Goal: Information Seeking & Learning: Learn about a topic

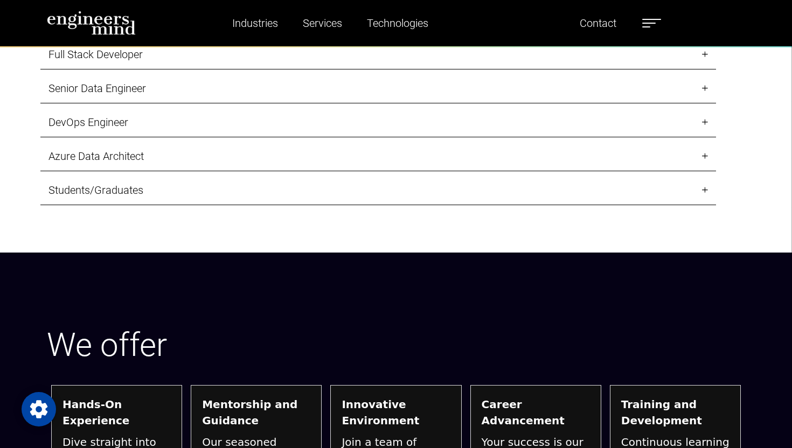
scroll to position [1288, 0]
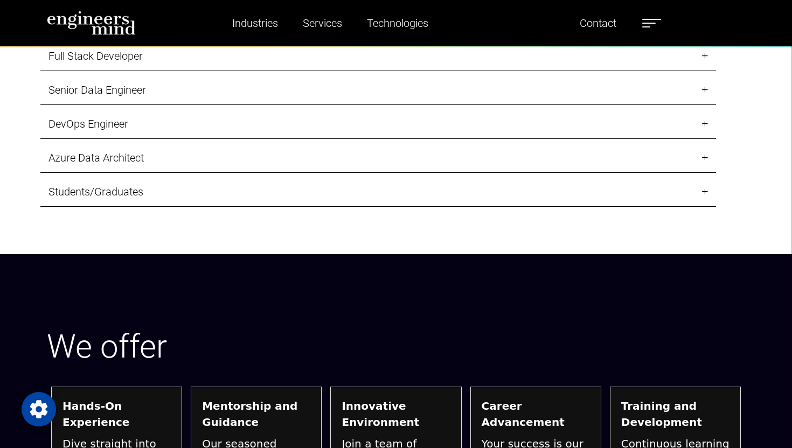
click at [254, 177] on link "Students/Graduates" at bounding box center [378, 192] width 676 height 30
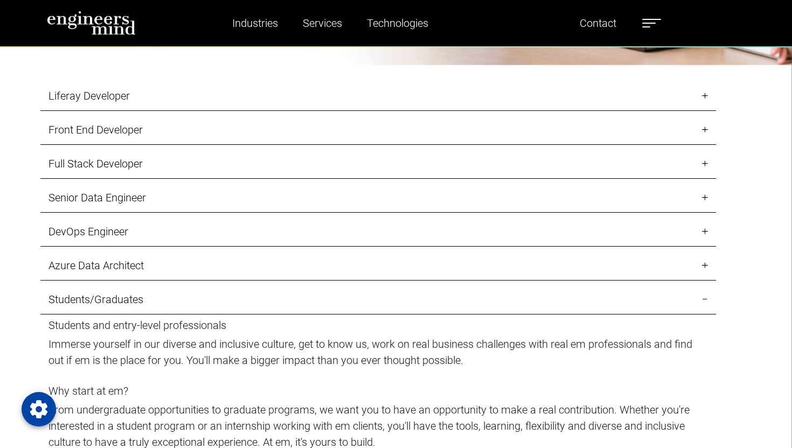
scroll to position [1177, 0]
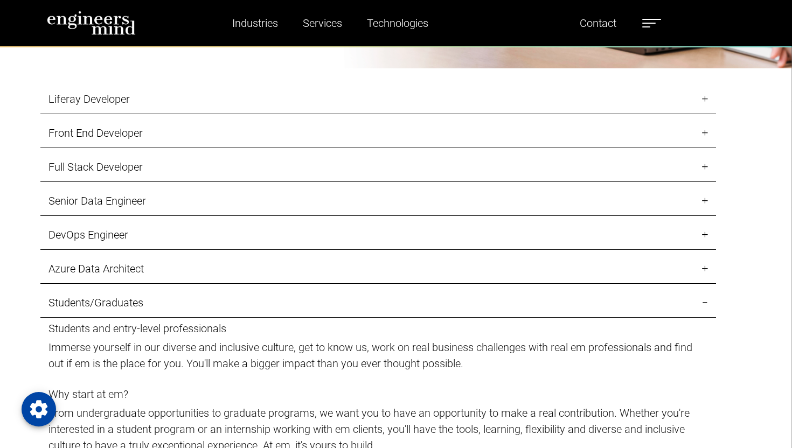
click at [133, 182] on link "Full Stack Developer" at bounding box center [378, 168] width 676 height 30
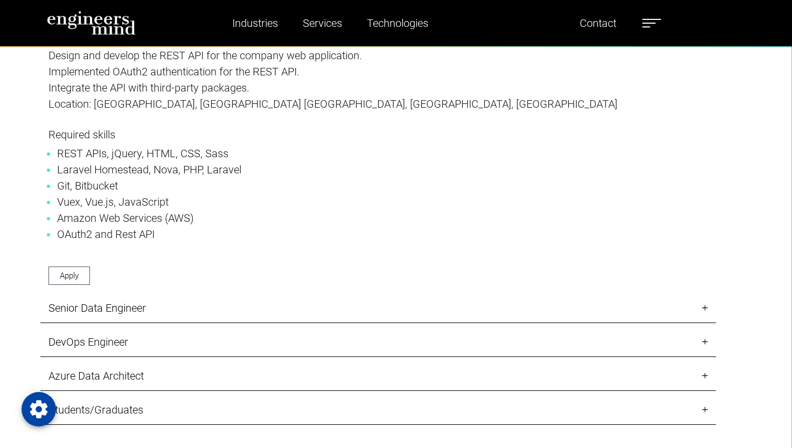
scroll to position [1518, 0]
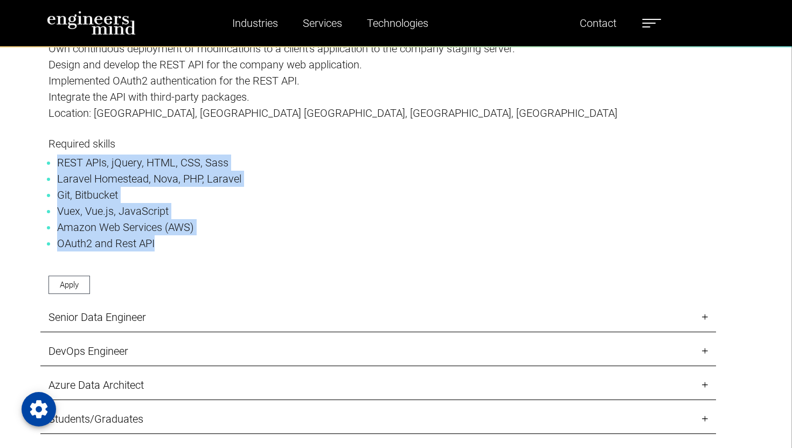
drag, startPoint x: 175, startPoint y: 260, endPoint x: 52, endPoint y: 170, distance: 152.3
click at [51, 171] on ul "REST APIs, jQuery, HTML, CSS, Sass Laravel Homestead, Nova, PHP, Laravel Git, B…" at bounding box center [379, 203] width 660 height 97
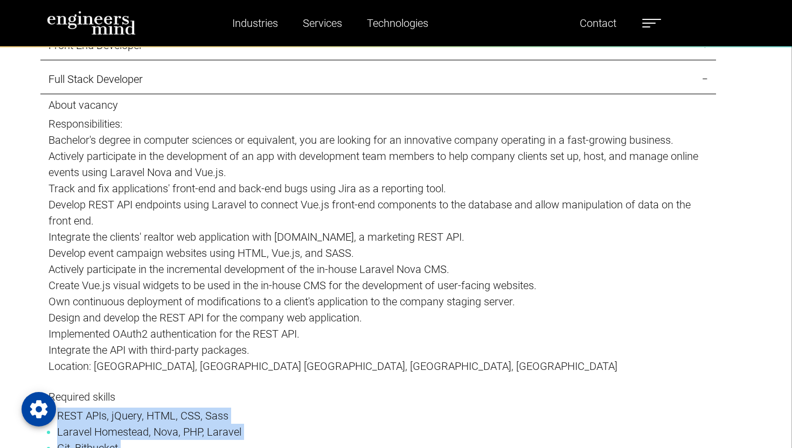
scroll to position [1309, 0]
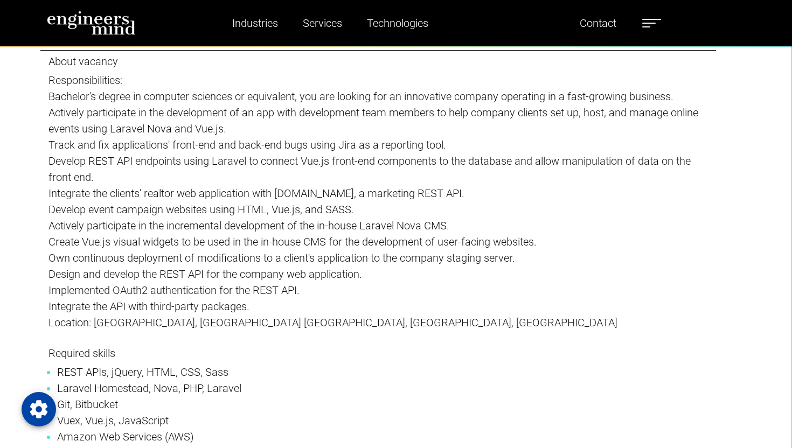
click at [451, 299] on p "Implemented OAuth2 authentication for the REST API." at bounding box center [379, 290] width 660 height 16
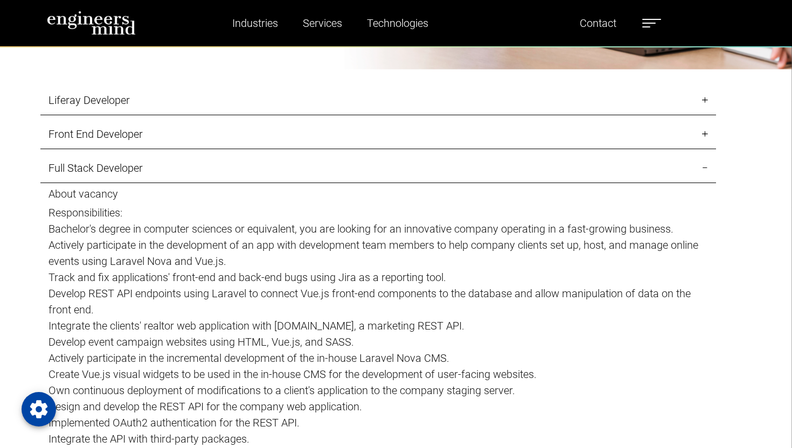
scroll to position [1144, 0]
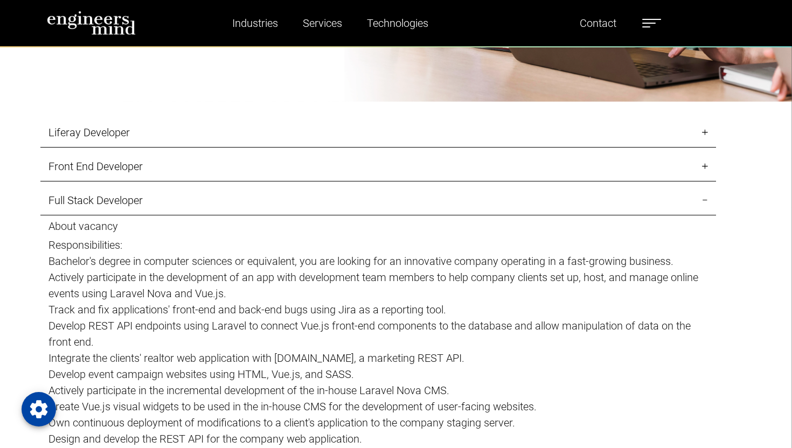
click at [358, 135] on link "Liferay Developer" at bounding box center [378, 133] width 676 height 30
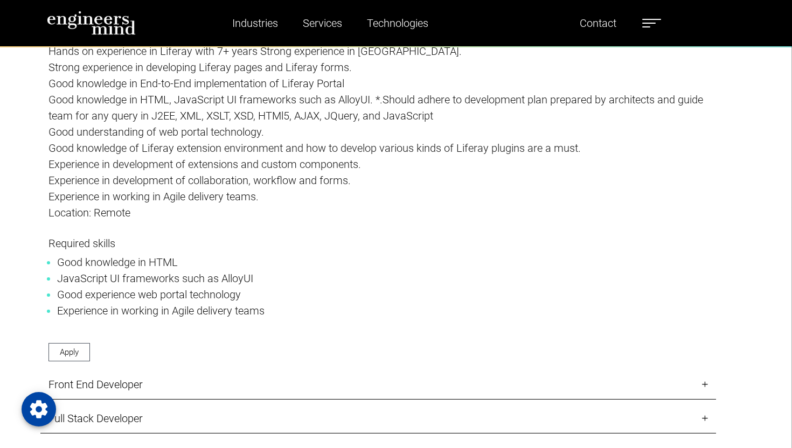
scroll to position [1438, 0]
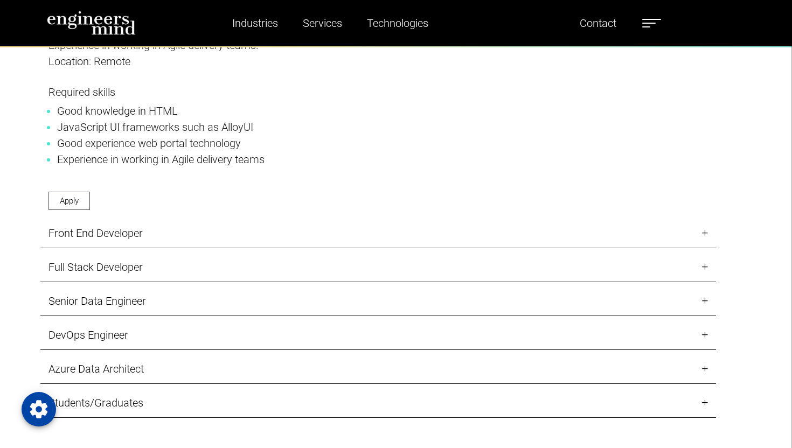
click at [261, 248] on link "Front End Developer" at bounding box center [378, 234] width 676 height 30
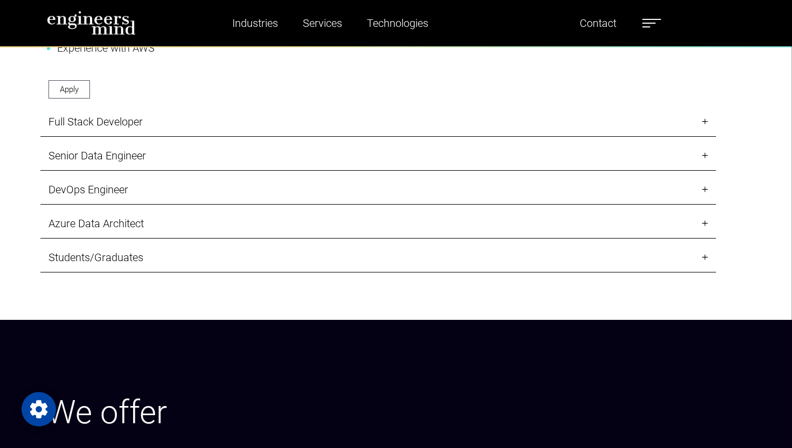
click at [247, 137] on link "Full Stack Developer" at bounding box center [378, 122] width 676 height 30
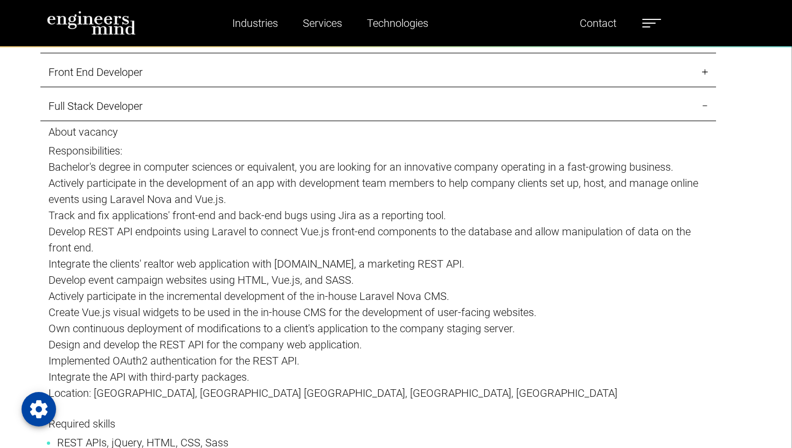
scroll to position [1179, 0]
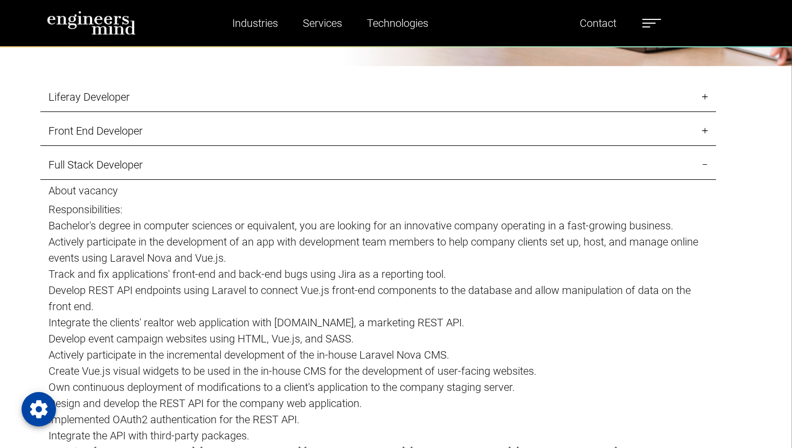
click at [190, 146] on link "Front End Developer" at bounding box center [378, 131] width 676 height 30
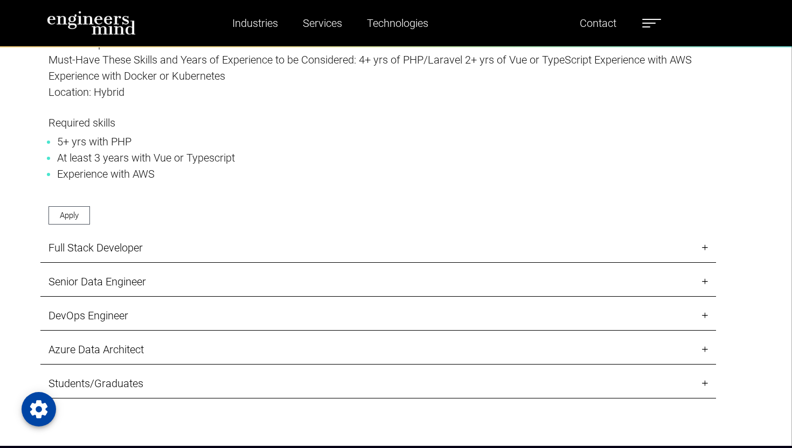
scroll to position [1357, 0]
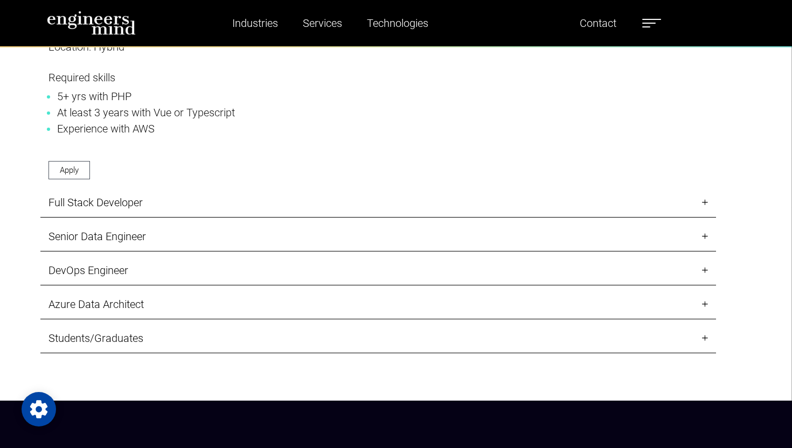
click at [127, 246] on link "Senior Data Engineer" at bounding box center [378, 237] width 676 height 30
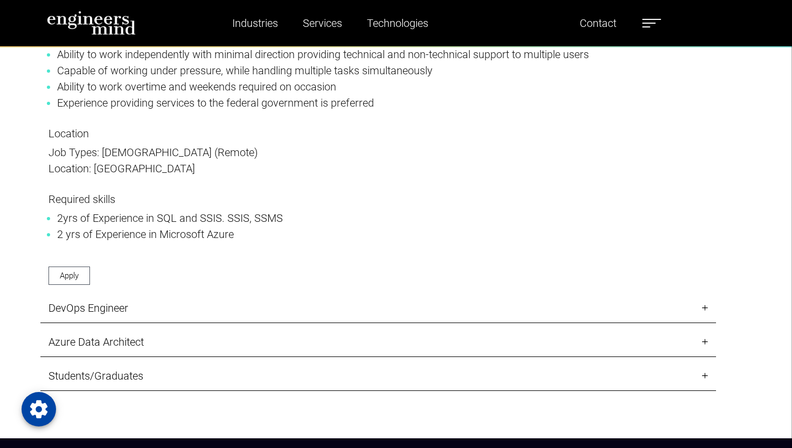
scroll to position [1755, 0]
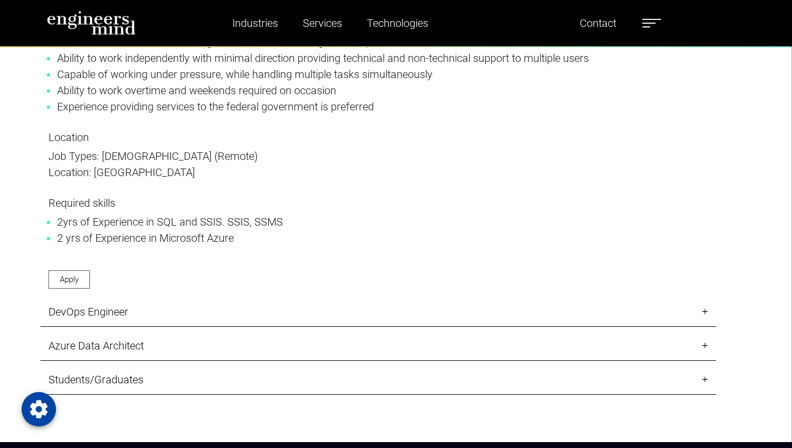
click at [168, 327] on link "DevOps Engineer" at bounding box center [378, 313] width 676 height 30
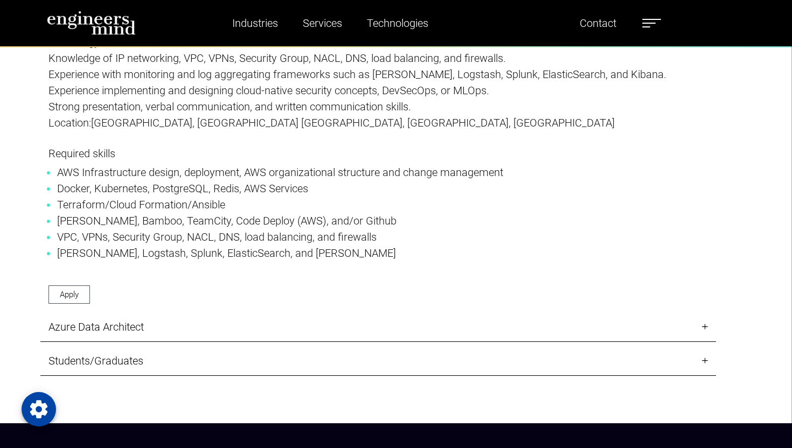
scroll to position [1571, 0]
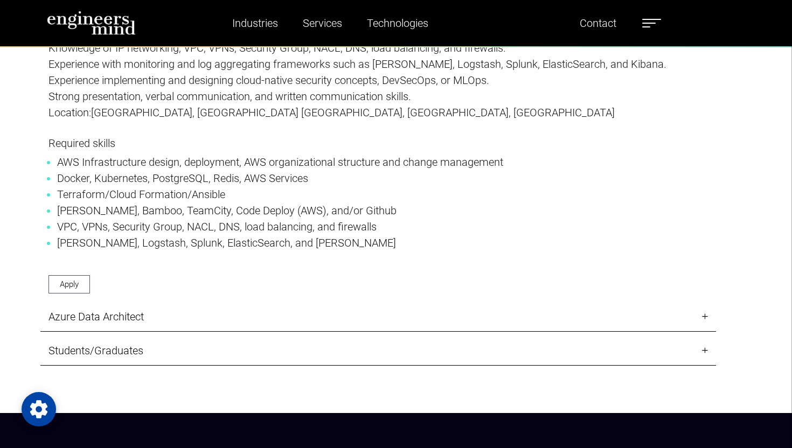
click at [156, 332] on link "Azure Data Architect" at bounding box center [378, 317] width 676 height 30
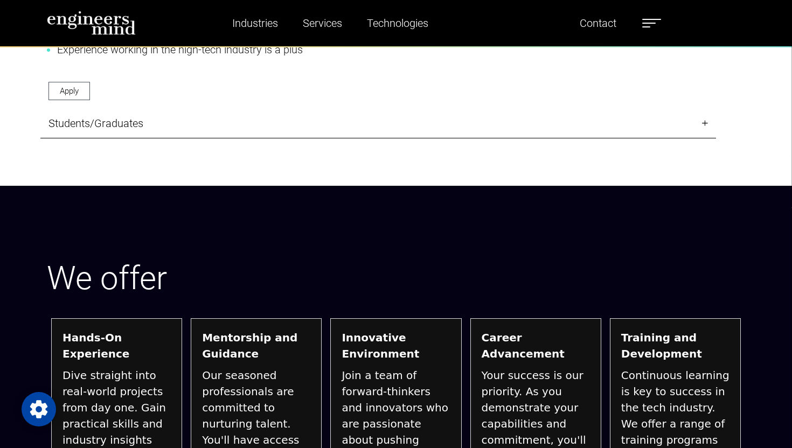
scroll to position [1942, 0]
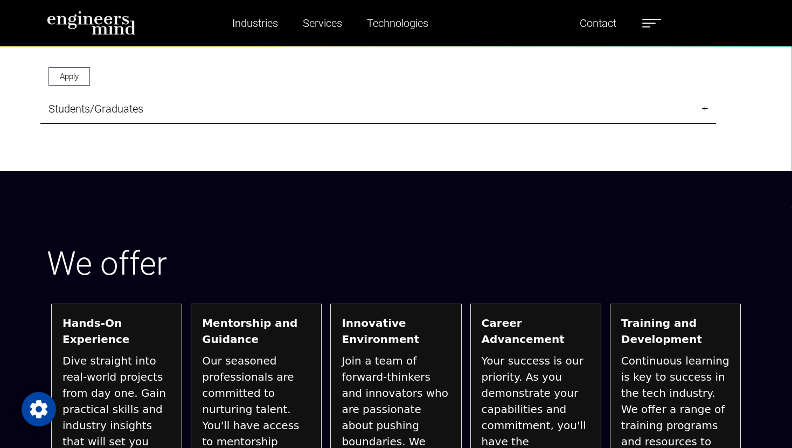
click at [271, 124] on link "Students/Graduates" at bounding box center [378, 109] width 676 height 30
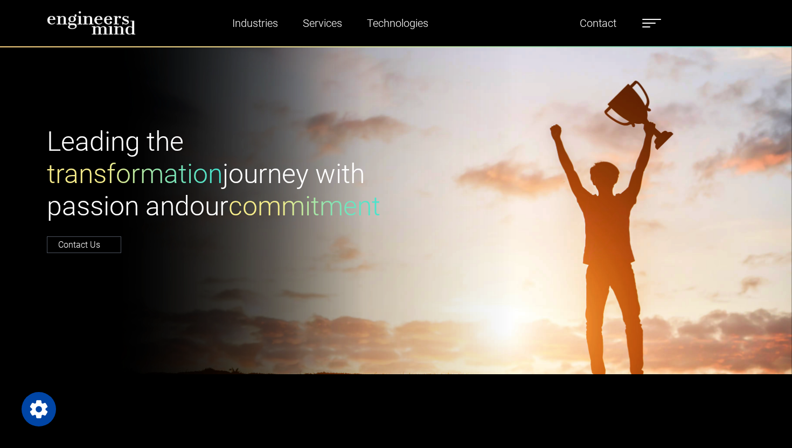
scroll to position [0, 0]
